Goal: Task Accomplishment & Management: Complete application form

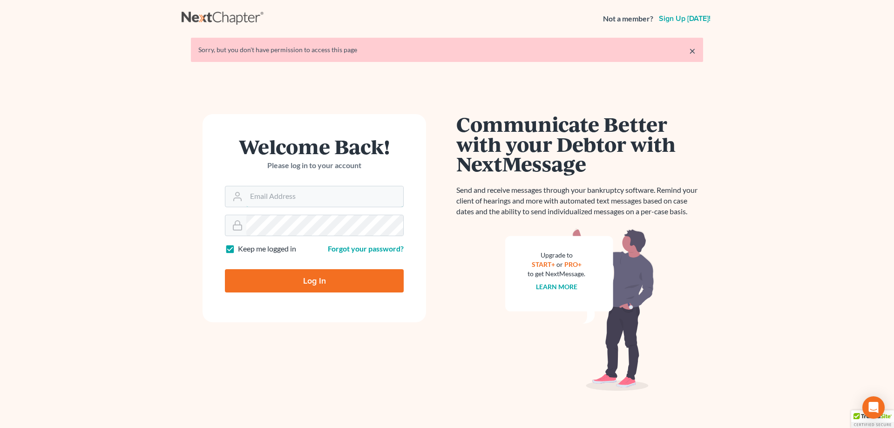
type input "jtrunkett@trunkettlaw.com"
click at [312, 282] on input "Log In" at bounding box center [314, 280] width 179 height 23
type input "Thinking..."
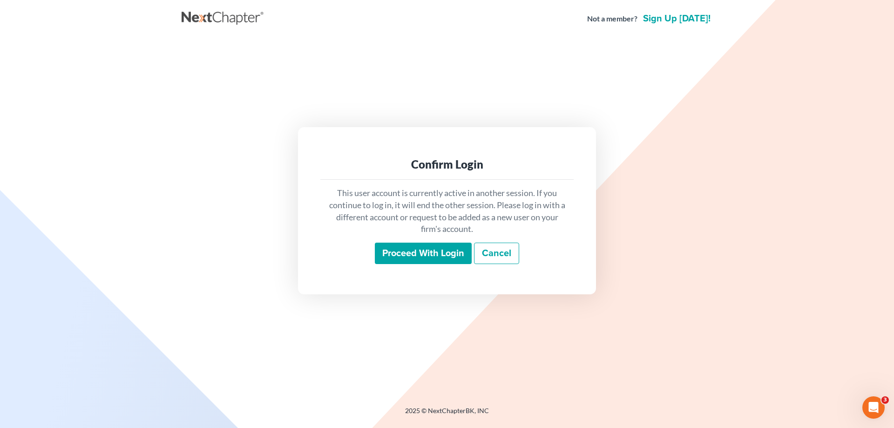
click at [440, 253] on input "Proceed with login" at bounding box center [423, 253] width 97 height 21
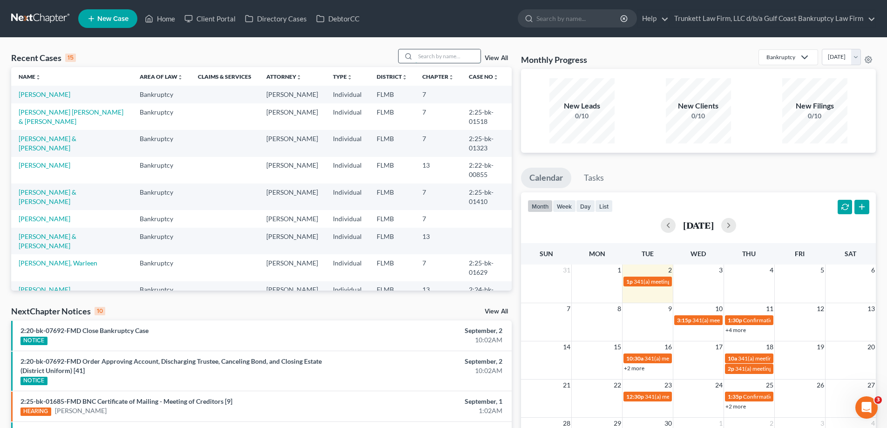
click at [435, 55] on input "search" at bounding box center [447, 56] width 65 height 14
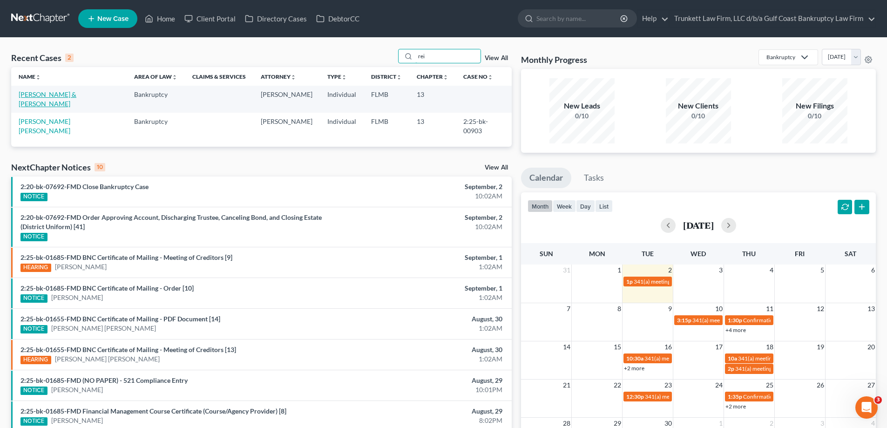
type input "rei"
click at [49, 95] on link "[PERSON_NAME] & [PERSON_NAME]" at bounding box center [48, 98] width 58 height 17
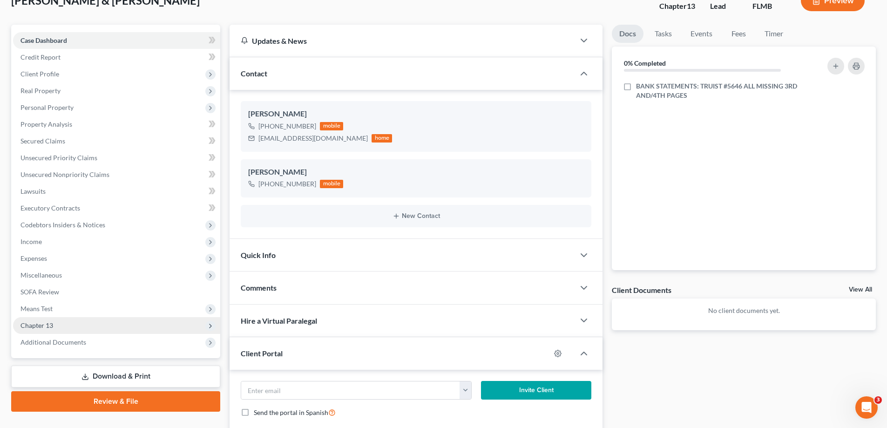
scroll to position [93, 0]
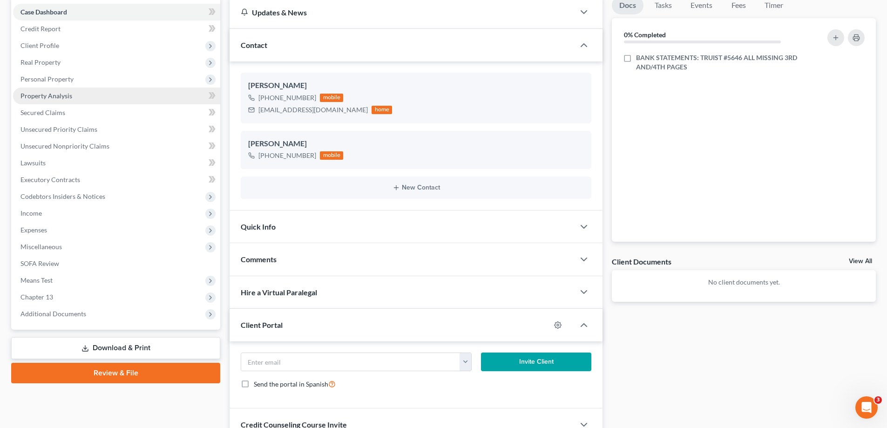
click at [60, 95] on span "Property Analysis" at bounding box center [46, 96] width 52 height 8
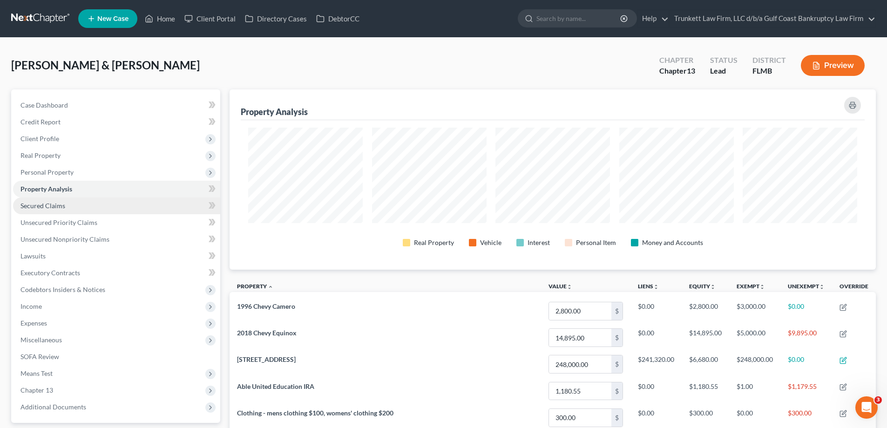
click at [55, 205] on span "Secured Claims" at bounding box center [42, 206] width 45 height 8
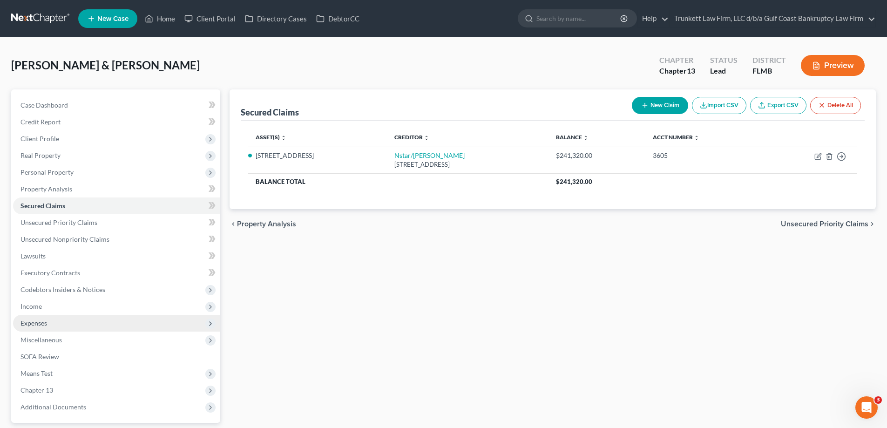
click at [59, 322] on span "Expenses" at bounding box center [116, 323] width 207 height 17
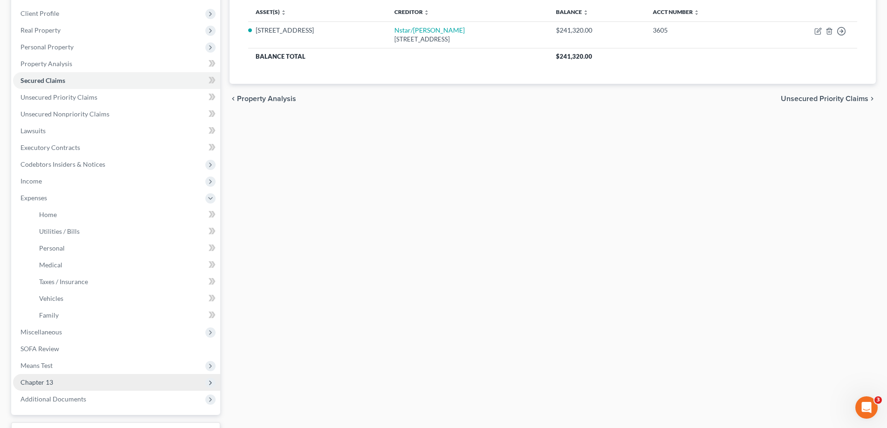
scroll to position [140, 0]
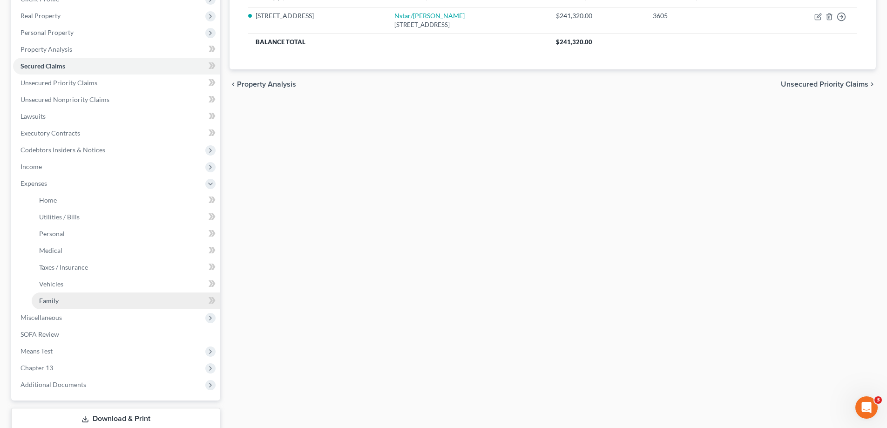
click at [70, 298] on link "Family" at bounding box center [126, 300] width 189 height 17
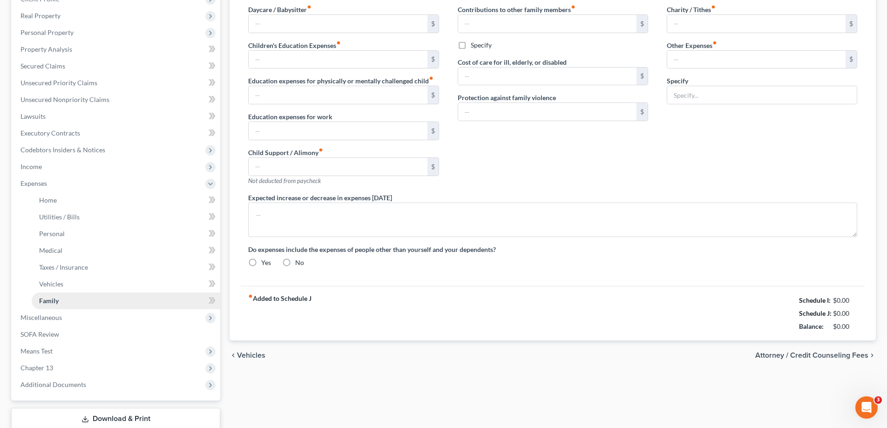
type input "0.00"
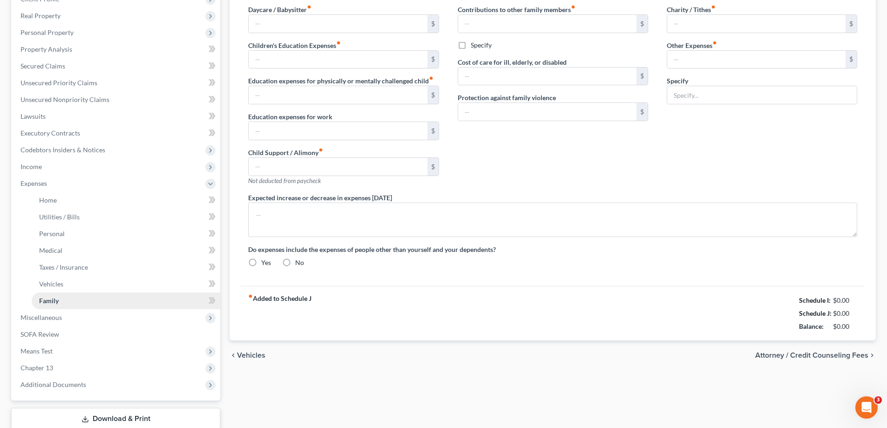
type input "0.00"
type input "150.00"
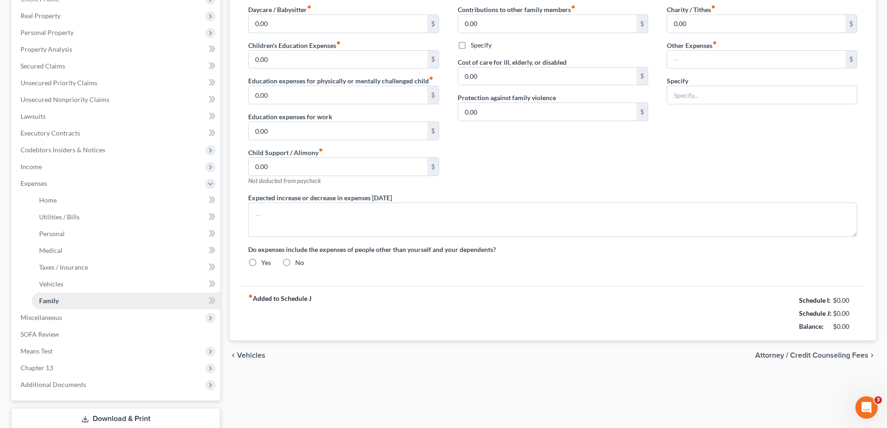
type input "storage unit"
type textarea "debtor's daughter lives with them and they assist her as needed. She is on soci…"
radio input "true"
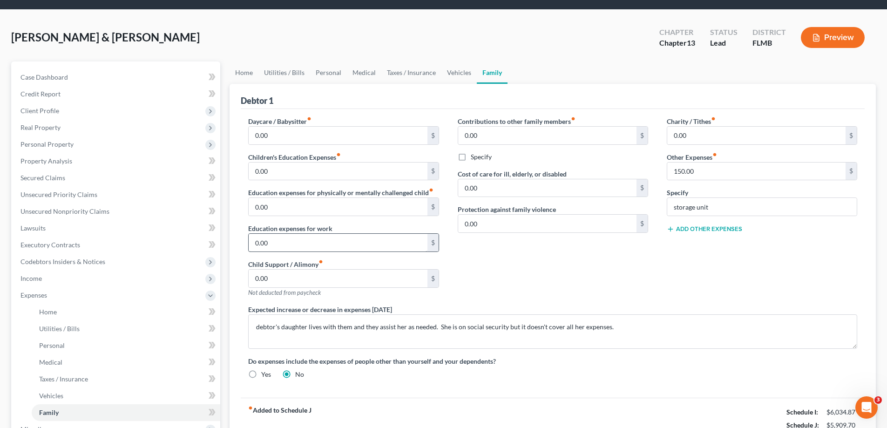
scroll to position [15, 0]
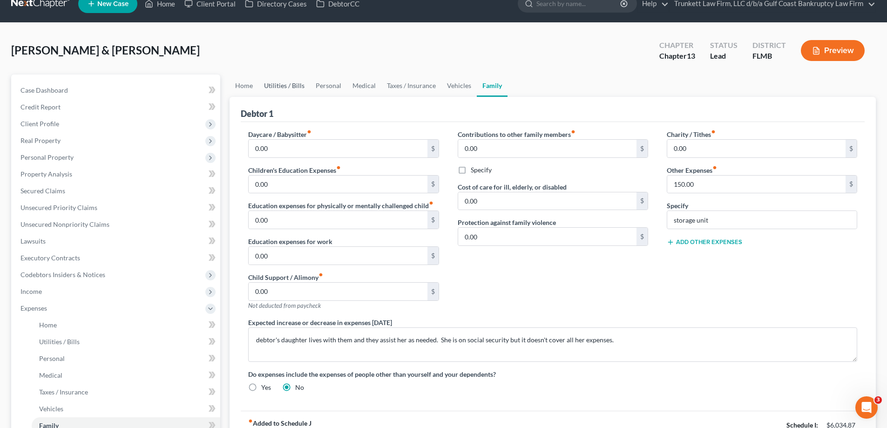
click at [285, 84] on link "Utilities / Bills" at bounding box center [284, 86] width 52 height 22
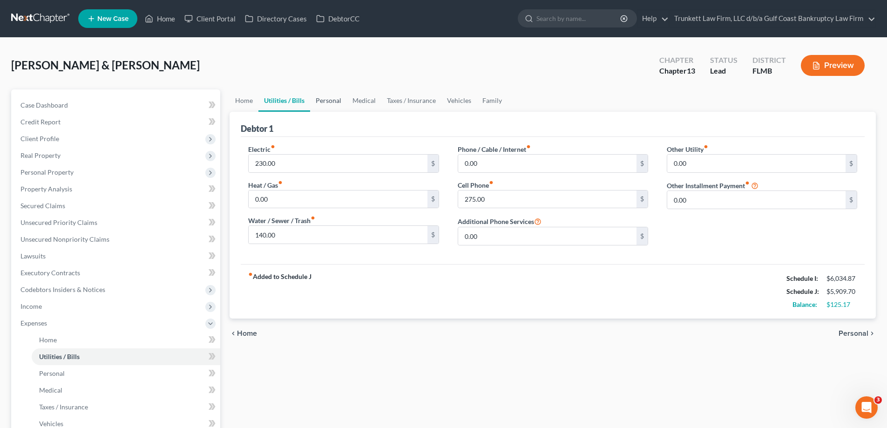
click at [327, 102] on link "Personal" at bounding box center [328, 100] width 37 height 22
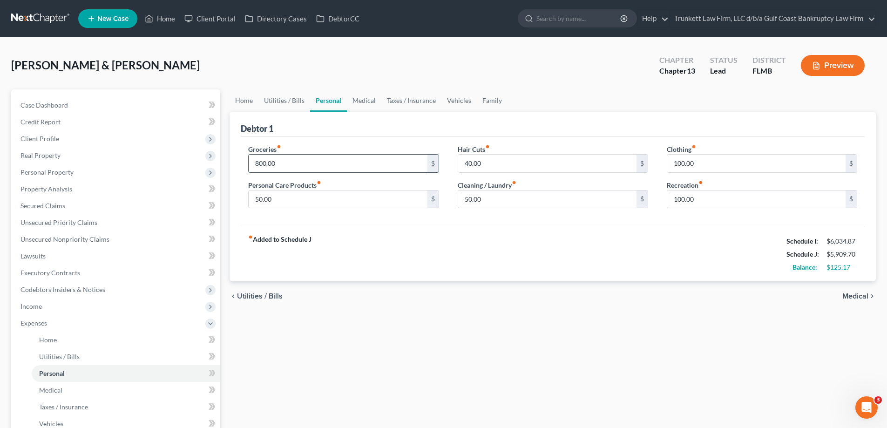
click at [287, 161] on input "800.00" at bounding box center [338, 164] width 178 height 18
type input "700"
type input "50"
click at [290, 193] on input "50.00" at bounding box center [338, 199] width 178 height 18
click at [359, 102] on link "Medical" at bounding box center [364, 100] width 34 height 22
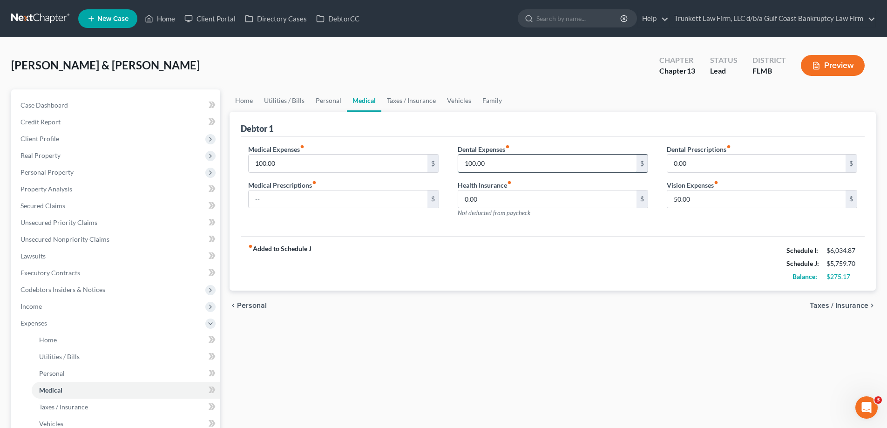
click at [495, 160] on input "100.00" at bounding box center [547, 164] width 178 height 18
type input "75"
type input "5"
type input "75"
click at [250, 99] on link "Home" at bounding box center [244, 100] width 29 height 22
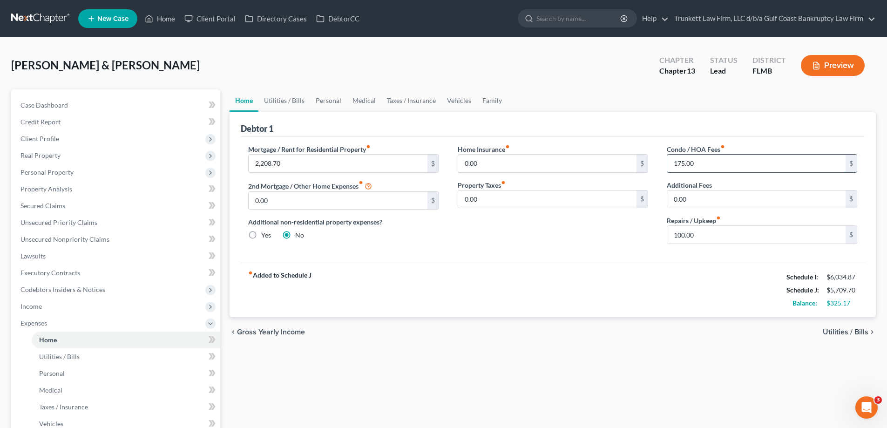
click at [697, 162] on input "175.00" at bounding box center [756, 164] width 178 height 18
click at [698, 233] on input "100.00" at bounding box center [756, 235] width 178 height 18
type input "50"
click at [698, 198] on input "0.00" at bounding box center [756, 199] width 178 height 18
click at [507, 196] on input "0.00" at bounding box center [547, 199] width 178 height 18
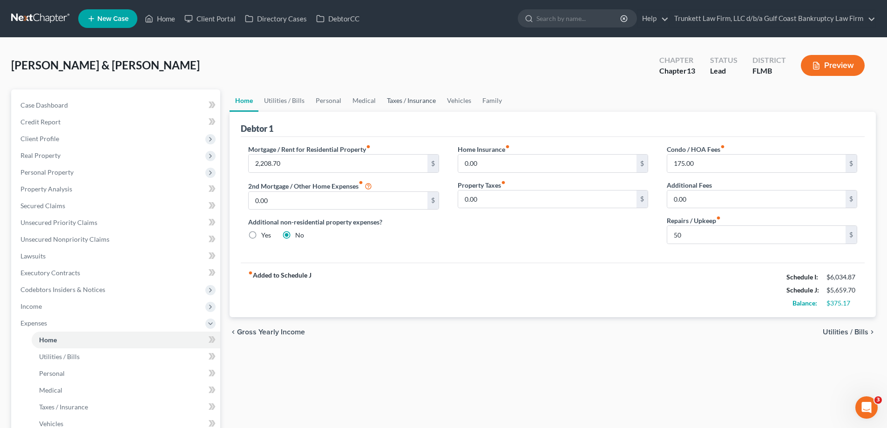
click at [412, 97] on link "Taxes / Insurance" at bounding box center [411, 100] width 60 height 22
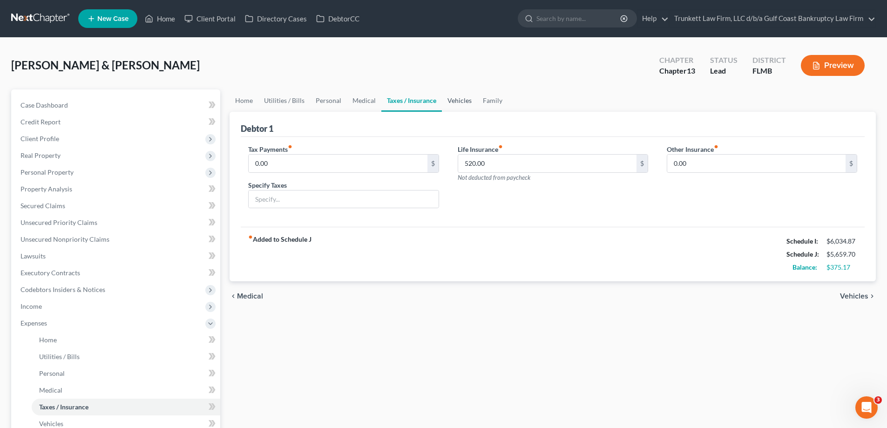
click at [459, 100] on link "Vehicles" at bounding box center [459, 100] width 35 height 22
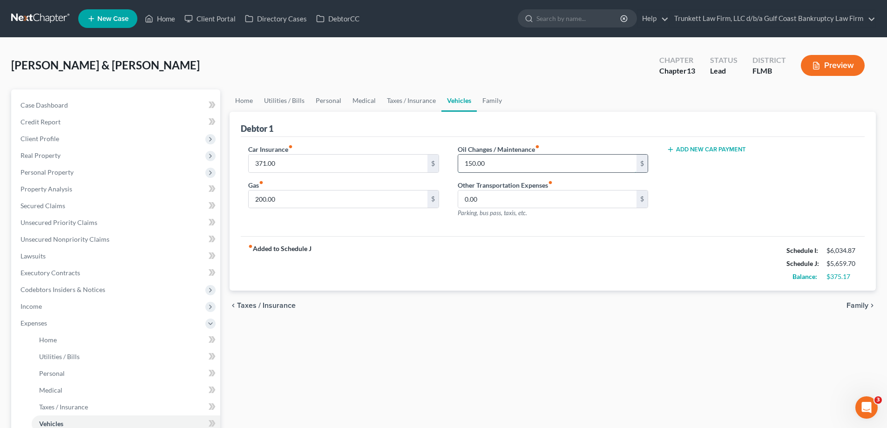
click at [490, 160] on input "150.00" at bounding box center [547, 164] width 178 height 18
type input "150"
click at [495, 203] on input "0.00" at bounding box center [547, 199] width 178 height 18
click at [294, 163] on input "371.00" at bounding box center [338, 164] width 178 height 18
click at [486, 101] on link "Family" at bounding box center [492, 100] width 31 height 22
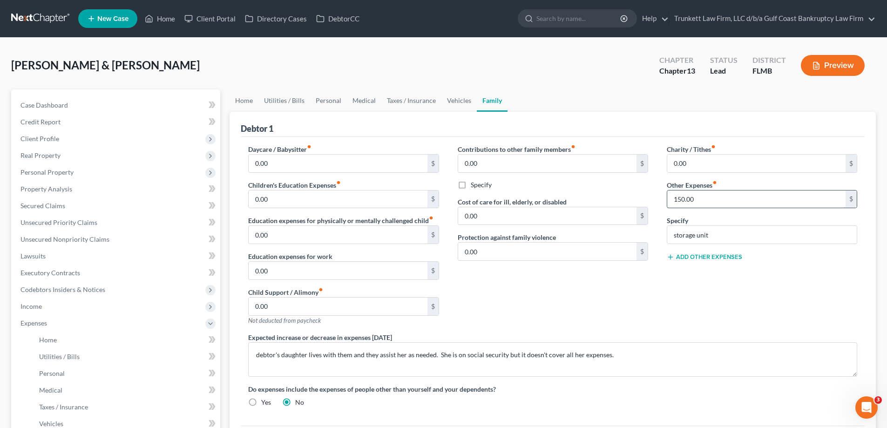
click at [710, 200] on input "150.00" at bounding box center [756, 199] width 178 height 18
click at [721, 232] on input "storage unit" at bounding box center [762, 235] width 190 height 18
type input "s"
click at [246, 102] on link "Home" at bounding box center [244, 100] width 29 height 22
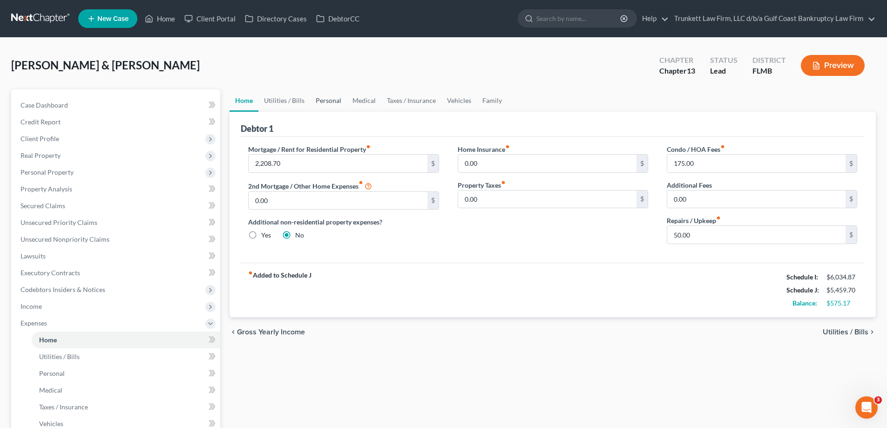
click at [320, 99] on link "Personal" at bounding box center [328, 100] width 37 height 22
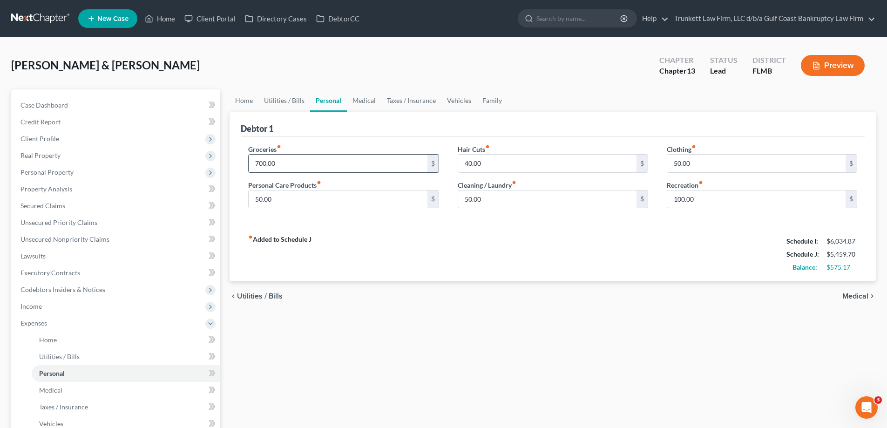
click at [286, 164] on input "700.00" at bounding box center [338, 164] width 178 height 18
click at [319, 190] on div "50.00 $" at bounding box center [343, 199] width 190 height 19
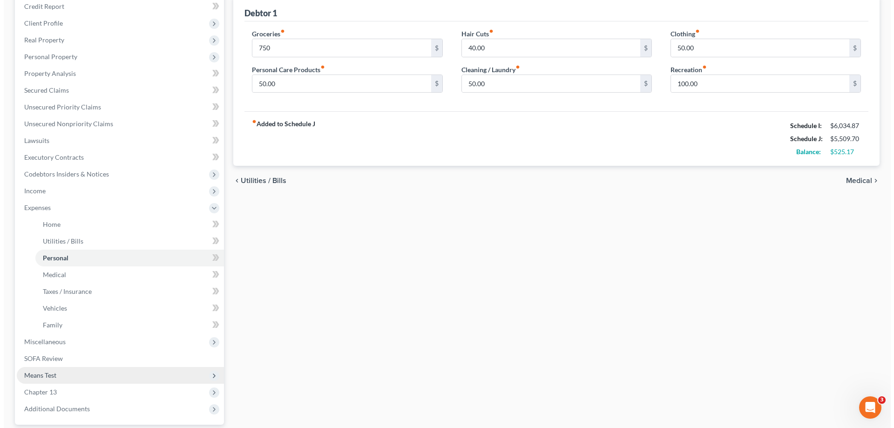
scroll to position [140, 0]
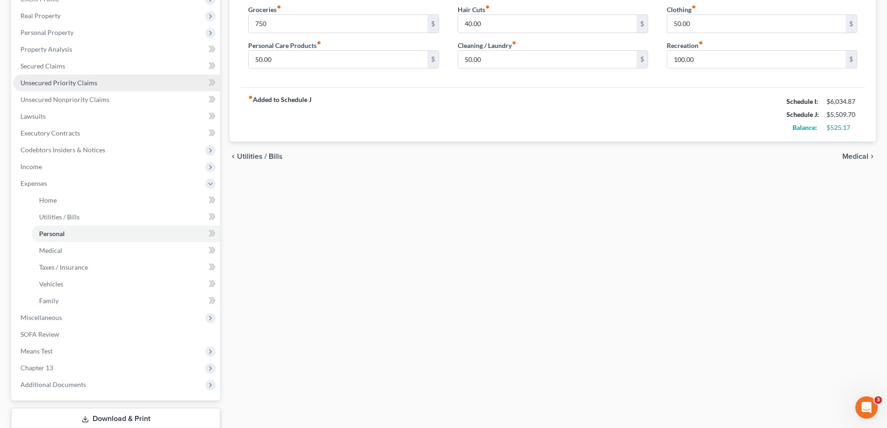
click at [68, 81] on span "Unsecured Priority Claims" at bounding box center [58, 83] width 77 height 8
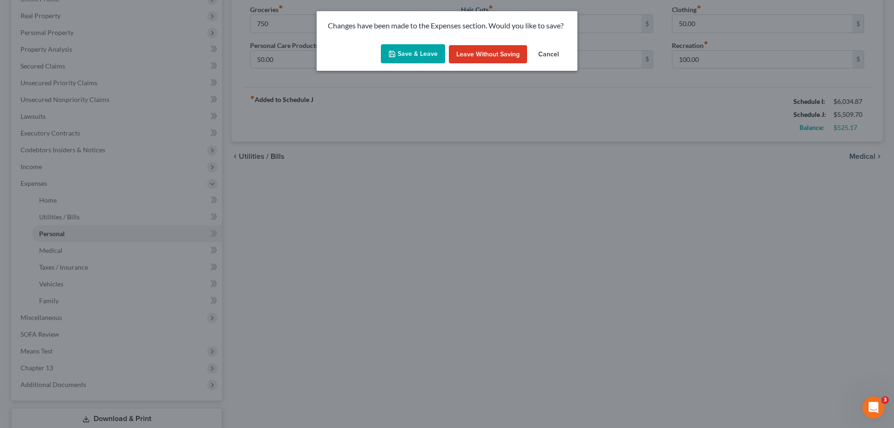
click at [422, 53] on button "Save & Leave" at bounding box center [413, 54] width 64 height 20
type input "750.00"
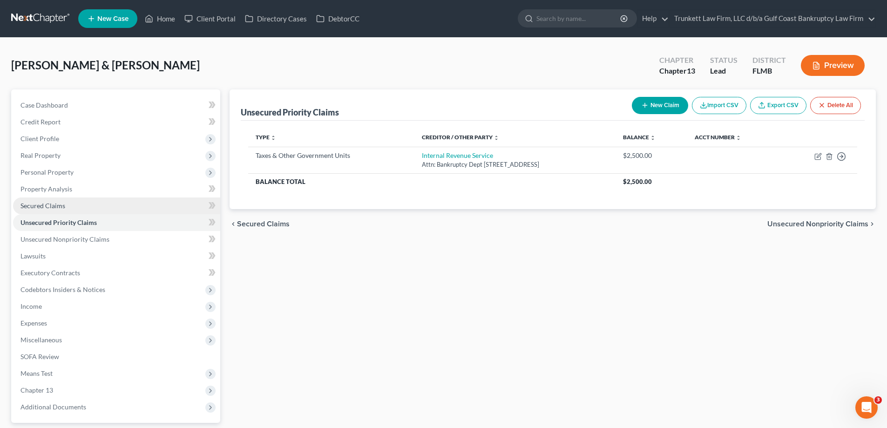
click at [61, 206] on span "Secured Claims" at bounding box center [42, 206] width 45 height 8
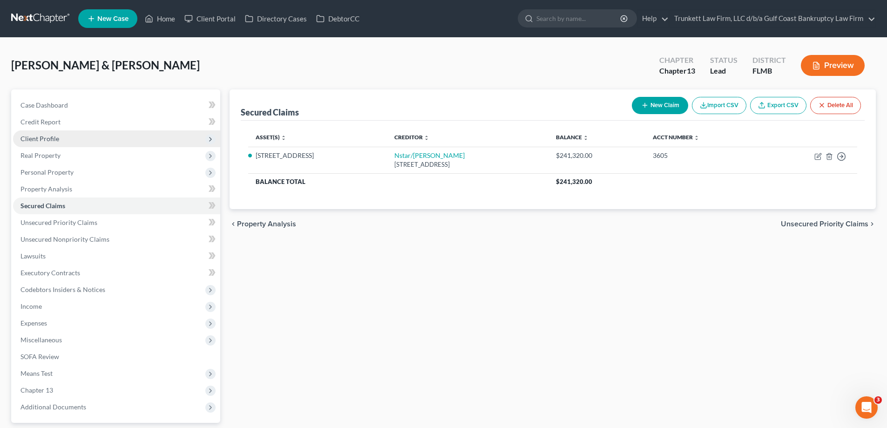
click at [59, 138] on span "Client Profile" at bounding box center [116, 138] width 207 height 17
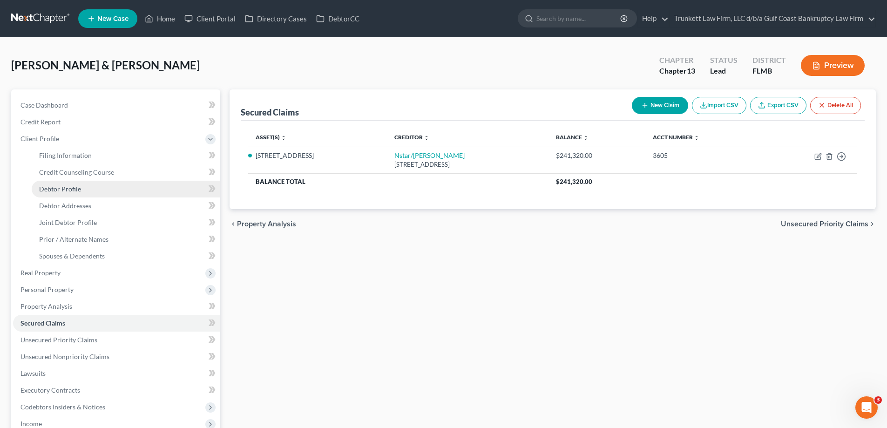
click at [79, 191] on span "Debtor Profile" at bounding box center [60, 189] width 42 height 8
select select "1"
select select "2"
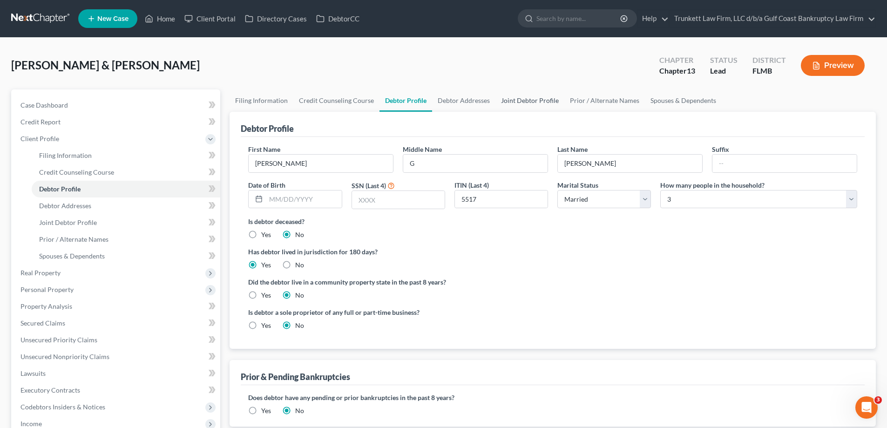
click at [502, 97] on link "Joint Debtor Profile" at bounding box center [529, 100] width 69 height 22
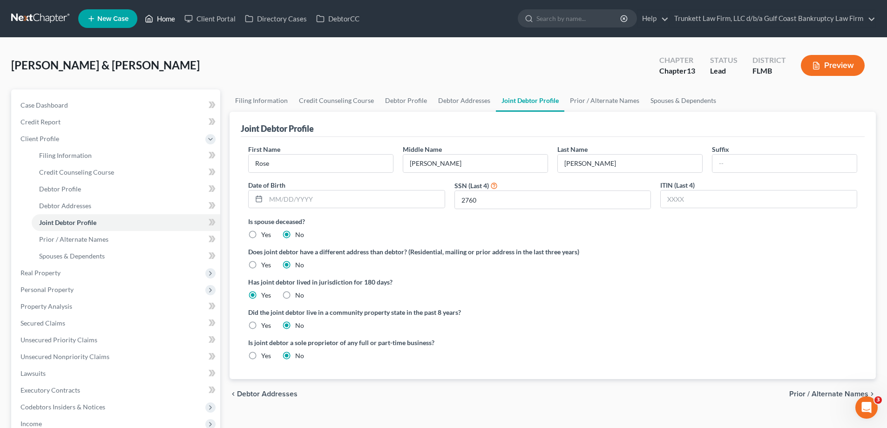
click at [165, 20] on link "Home" at bounding box center [160, 18] width 40 height 17
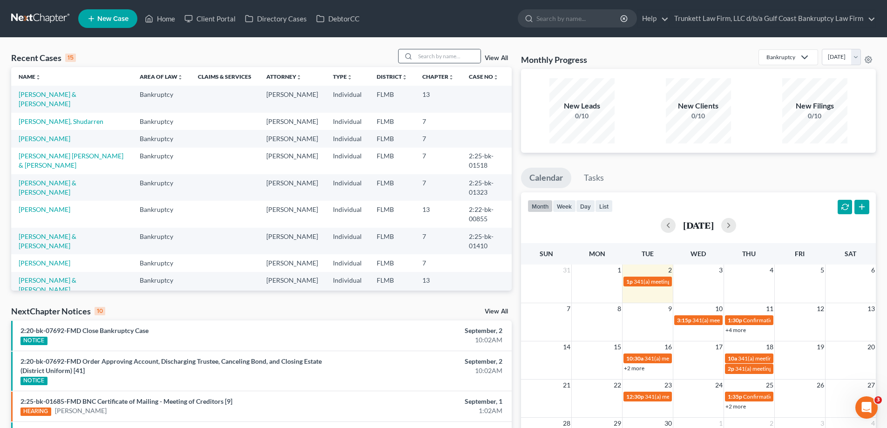
click at [434, 63] on div at bounding box center [439, 56] width 83 height 14
click at [434, 54] on input "search" at bounding box center [447, 56] width 65 height 14
type input "[PERSON_NAME]"
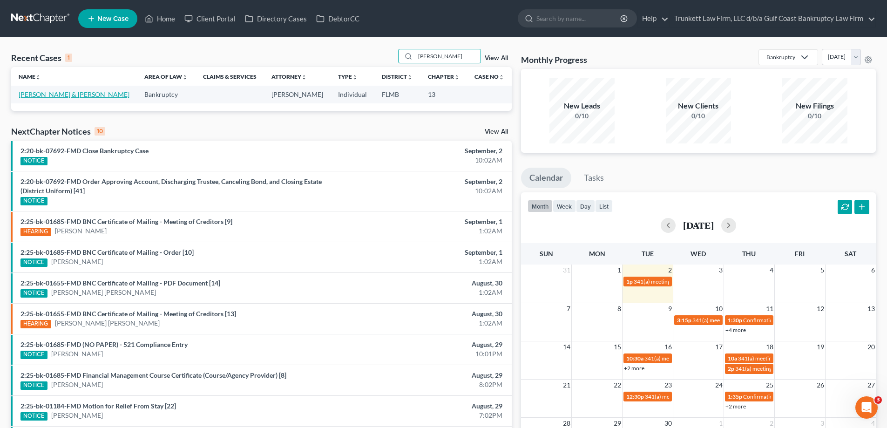
click at [50, 95] on link "[PERSON_NAME] & [PERSON_NAME]" at bounding box center [74, 94] width 111 height 8
